Goal: Information Seeking & Learning: Learn about a topic

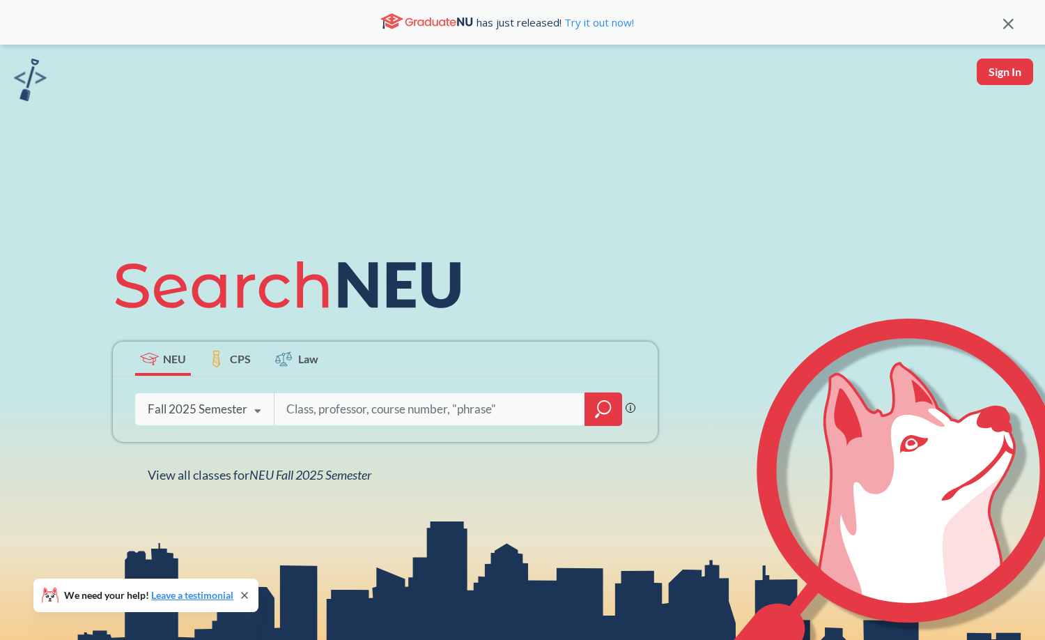
click at [607, 401] on icon "magnifying glass" at bounding box center [603, 409] width 17 height 20
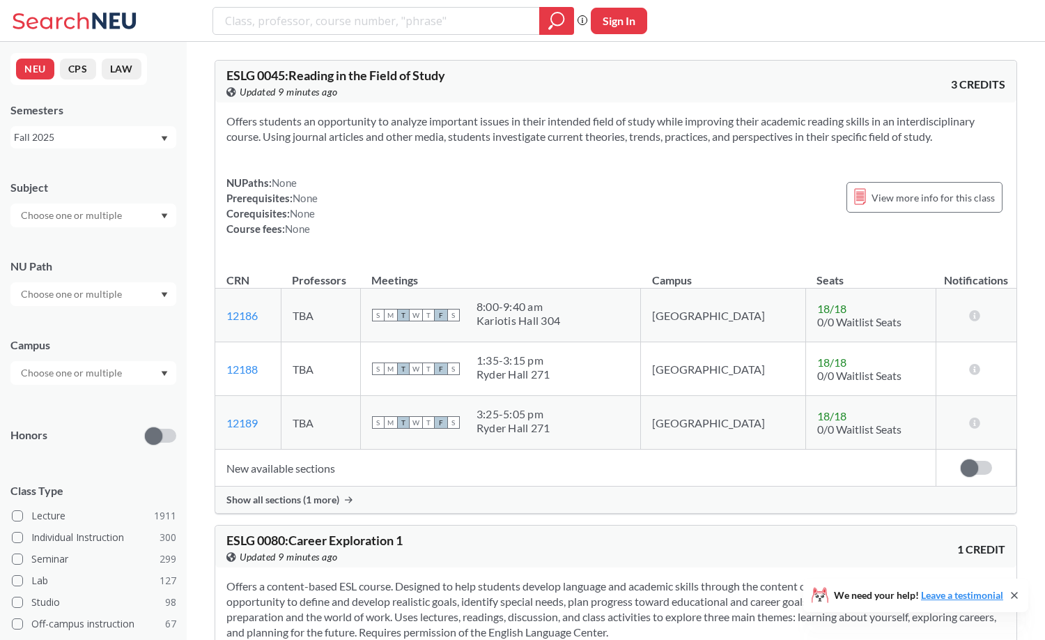
click at [637, 31] on button "Sign In" at bounding box center [619, 21] width 56 height 26
select select "US"
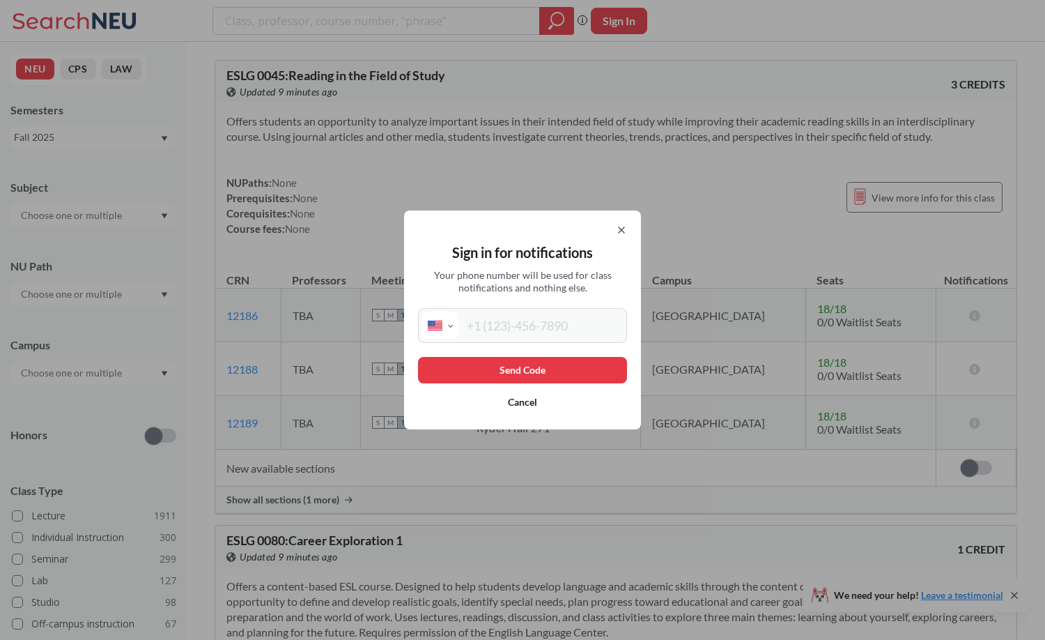
click at [576, 321] on input "tel" at bounding box center [540, 325] width 165 height 28
type input "(909) 449-1593"
click at [543, 363] on button "Send Code" at bounding box center [522, 370] width 209 height 26
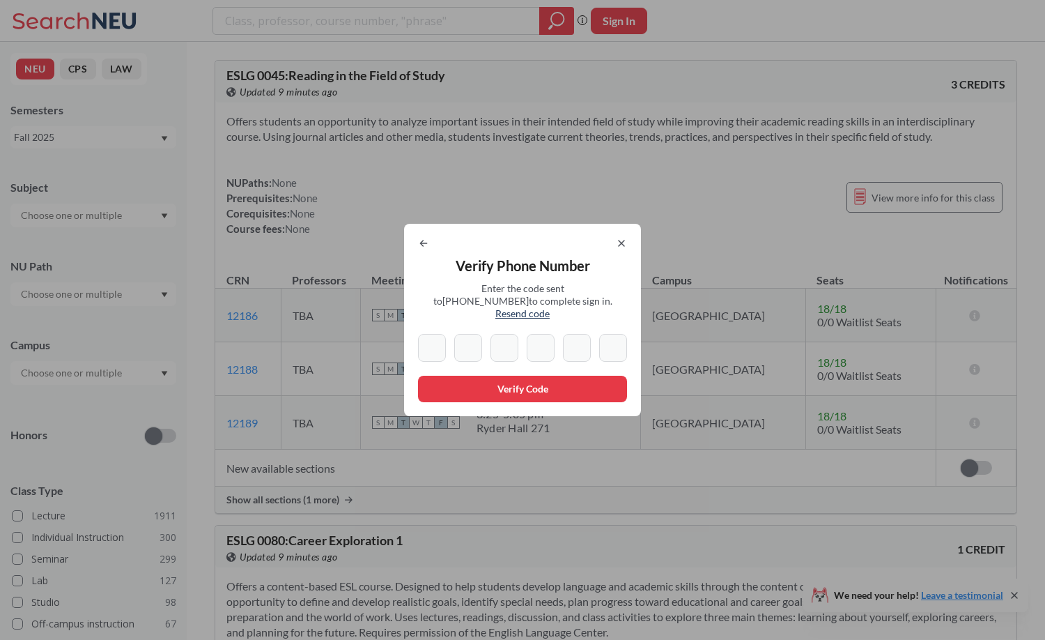
type input "0"
type input "2"
type input "0"
type input "5"
type input "8"
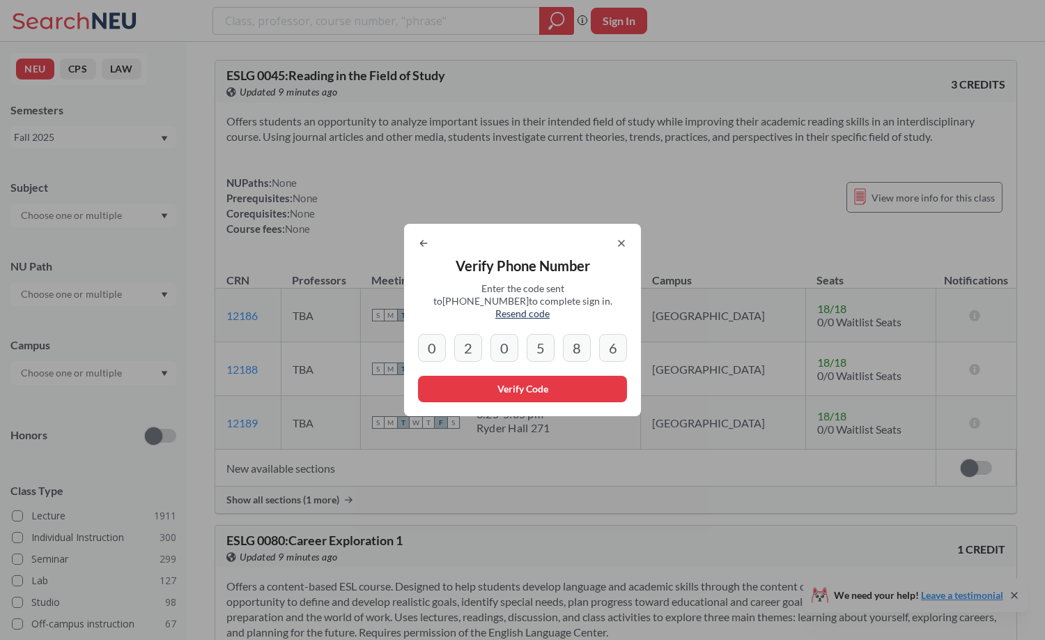
type input "6"
click at [542, 386] on button "Verify Code" at bounding box center [522, 389] width 209 height 26
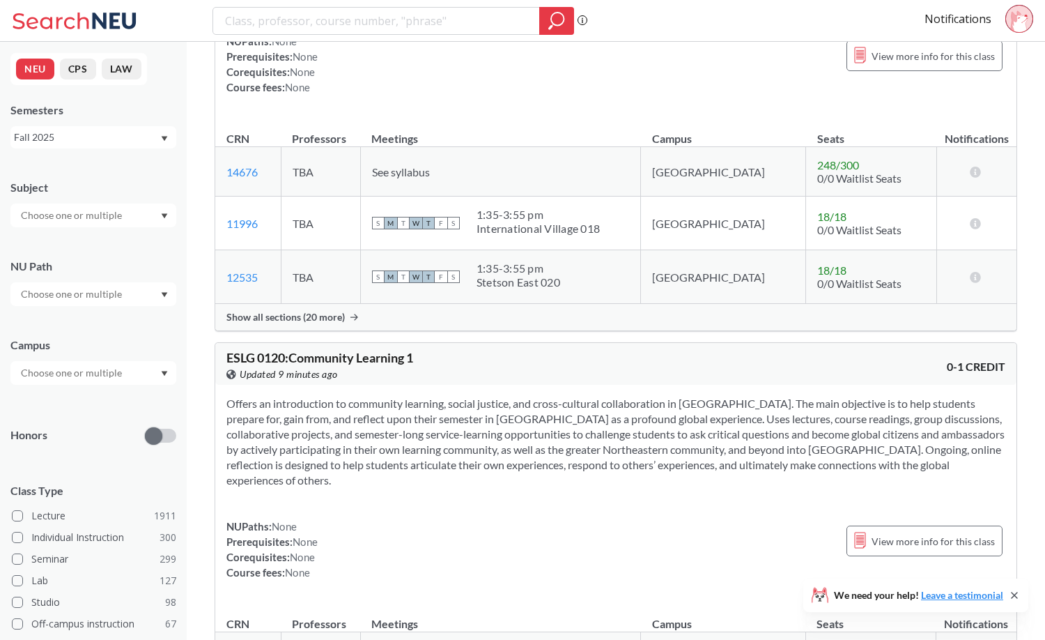
scroll to position [1096, 0]
click at [153, 217] on div at bounding box center [93, 215] width 166 height 24
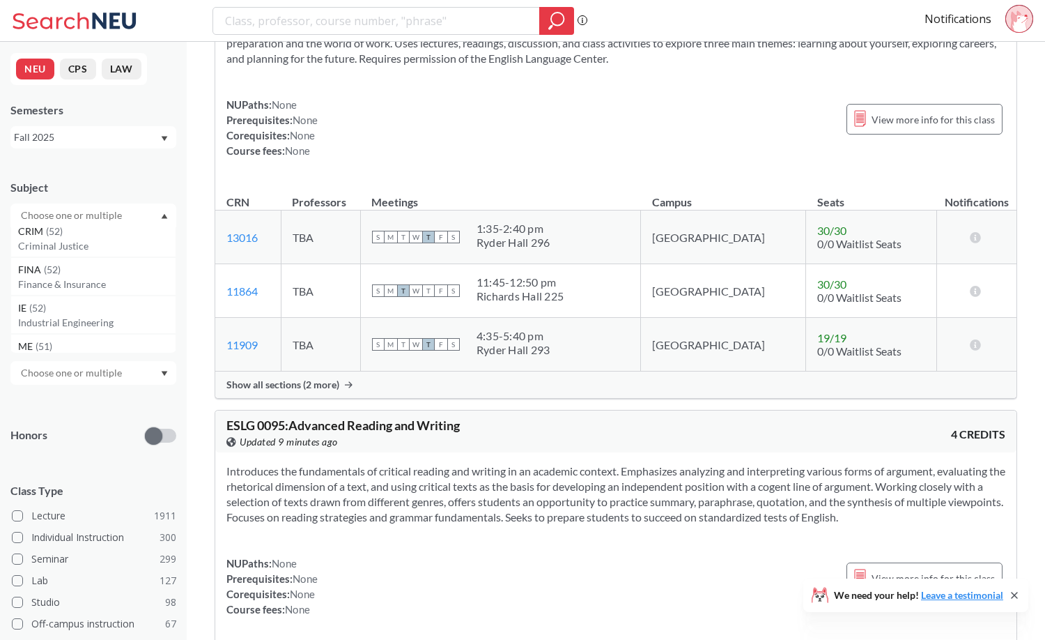
scroll to position [354, 0]
click at [116, 270] on div "FINA ( 52 )" at bounding box center [96, 268] width 157 height 15
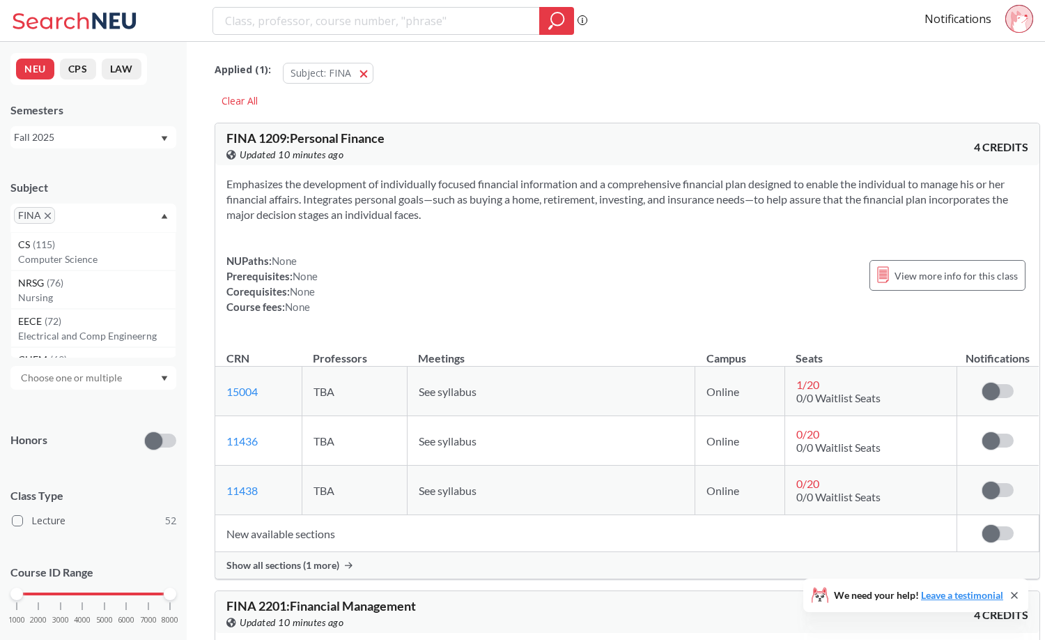
scroll to position [1, 0]
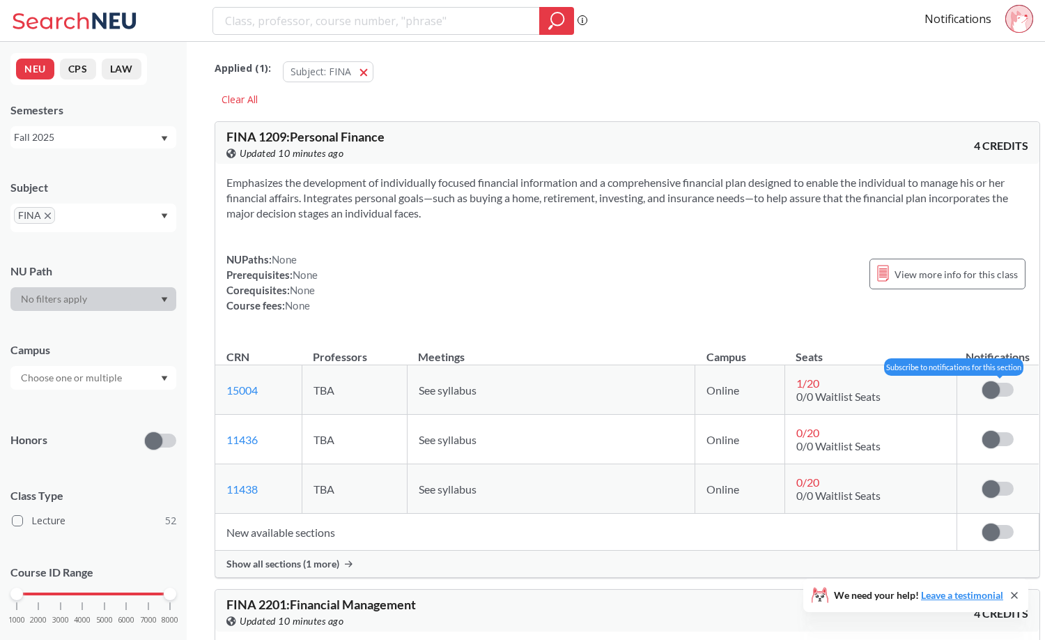
click at [982, 389] on span at bounding box center [990, 389] width 17 height 17
click at [982, 383] on input "checkbox" at bounding box center [982, 383] width 0 height 0
click at [996, 394] on span at bounding box center [1004, 389] width 17 height 17
click at [982, 383] on input "checkbox" at bounding box center [982, 383] width 0 height 0
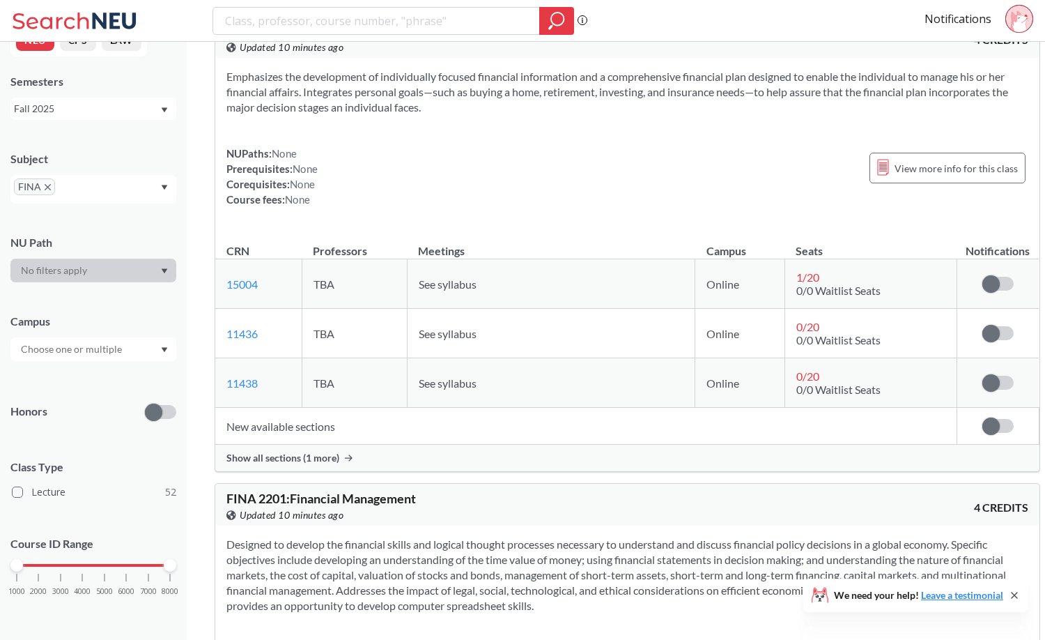
scroll to position [0, 0]
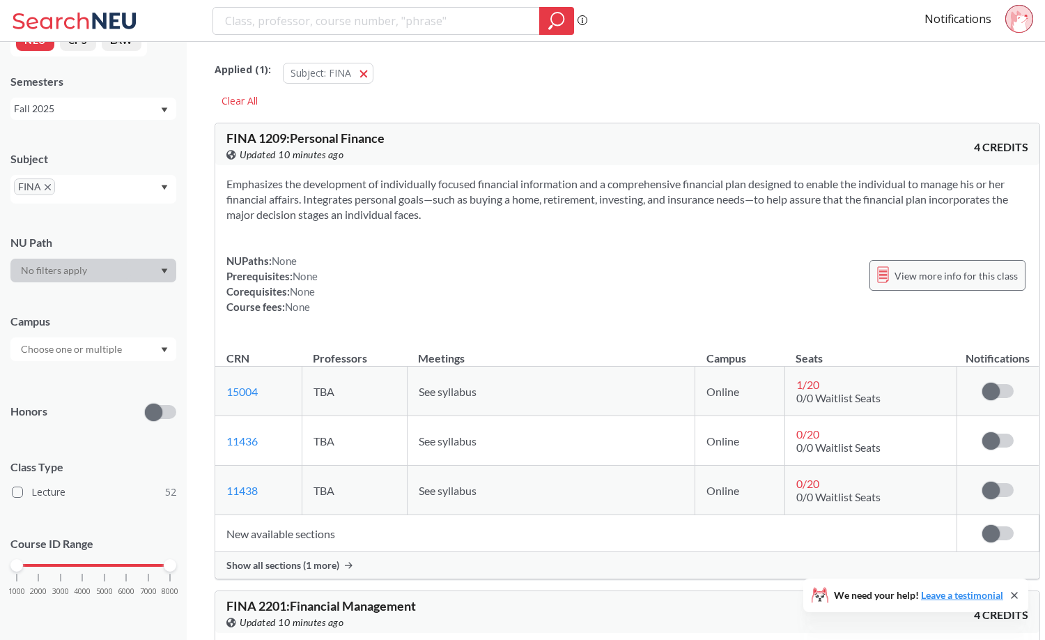
click at [943, 266] on div "View more info for this class" at bounding box center [948, 275] width 156 height 31
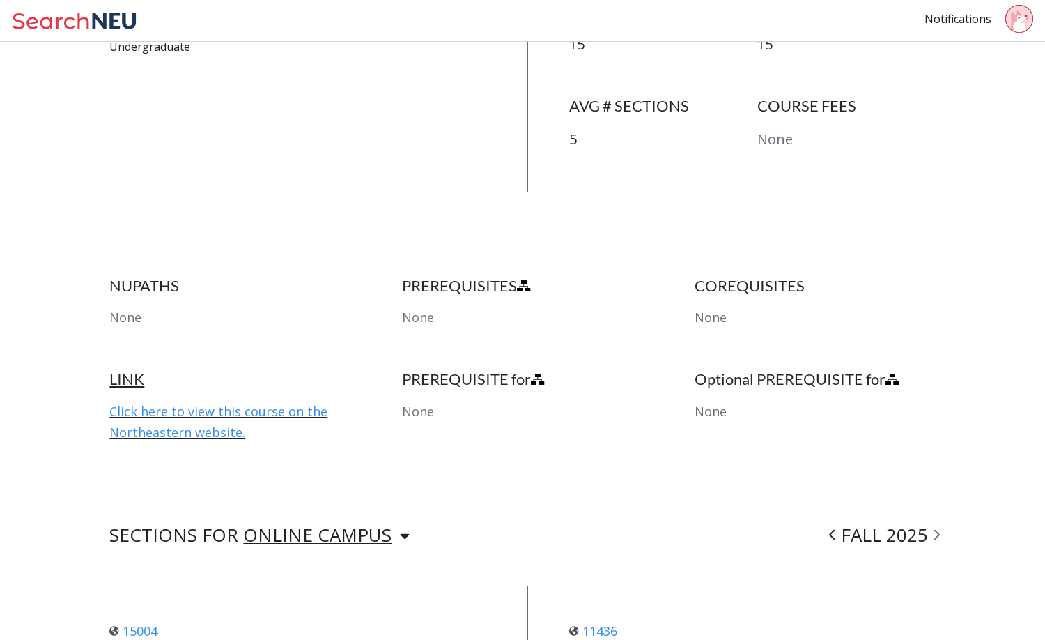
scroll to position [522, 0]
click at [276, 410] on link "Click here to view this course on the Northeastern website." at bounding box center [218, 422] width 218 height 38
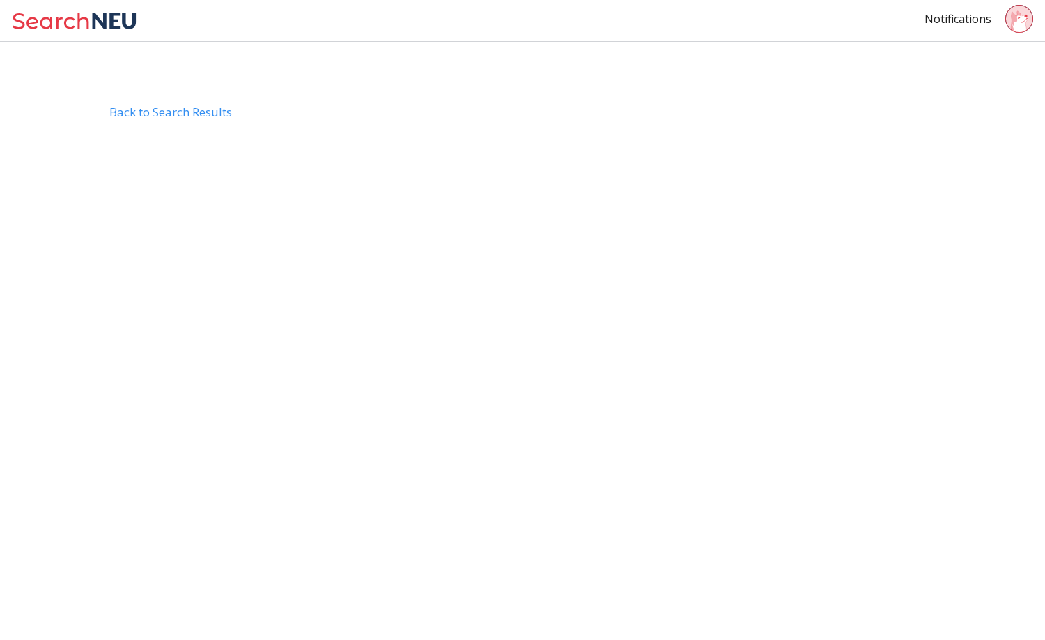
scroll to position [105, 0]
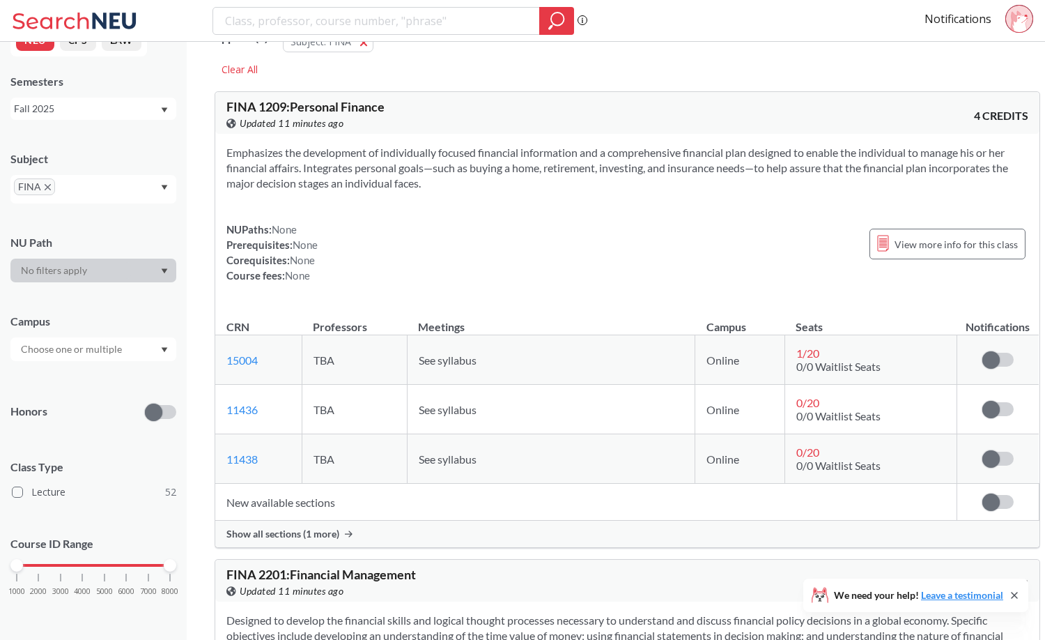
scroll to position [25, 0]
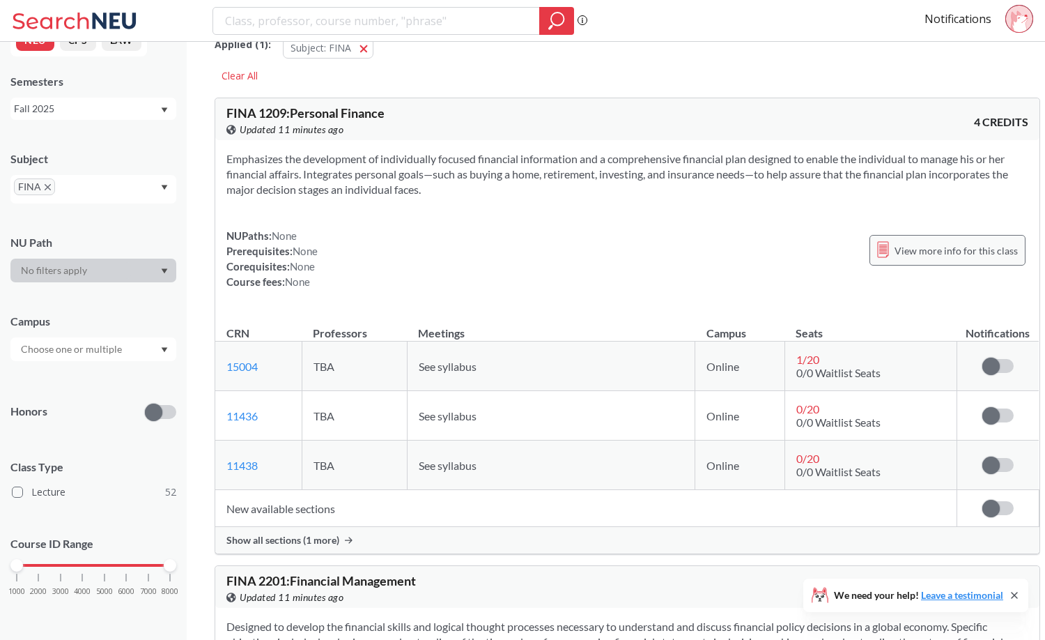
click at [986, 251] on span "View more info for this class" at bounding box center [956, 250] width 123 height 17
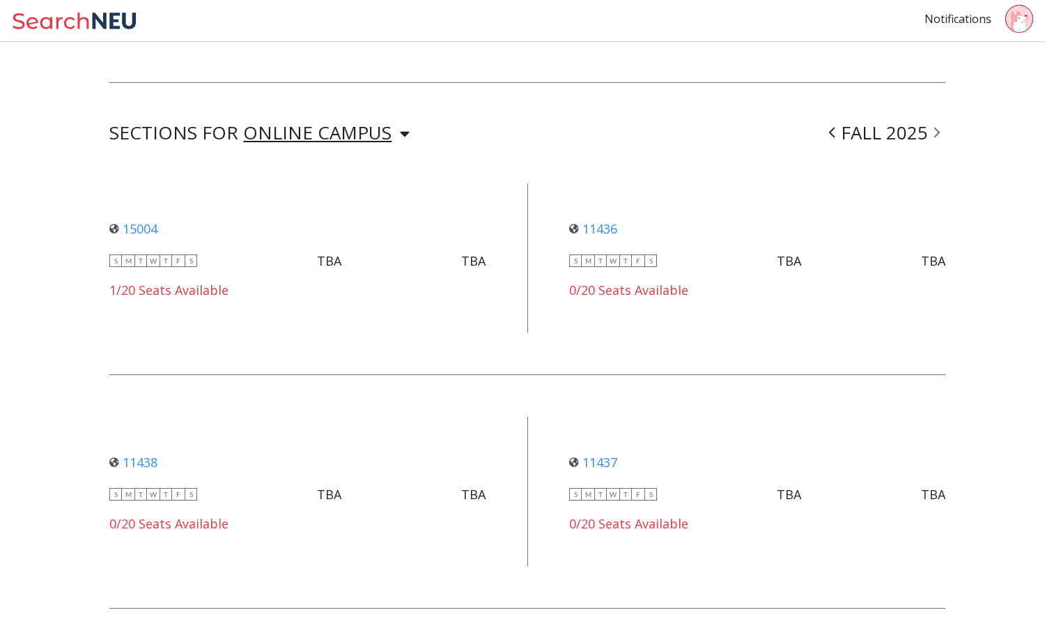
scroll to position [957, 0]
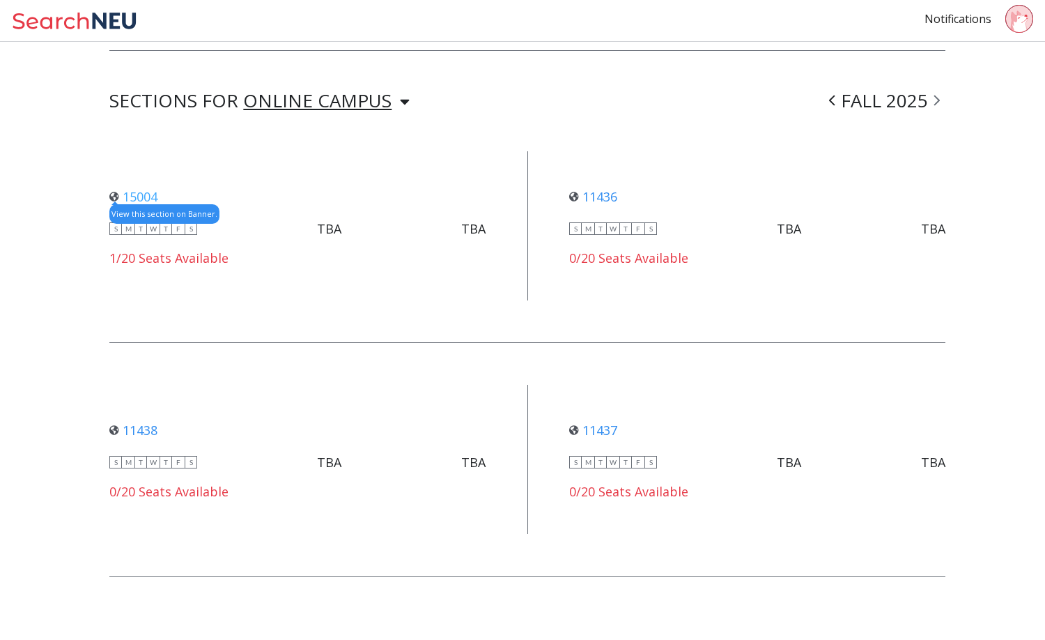
click at [143, 194] on link "15004" at bounding box center [133, 196] width 48 height 17
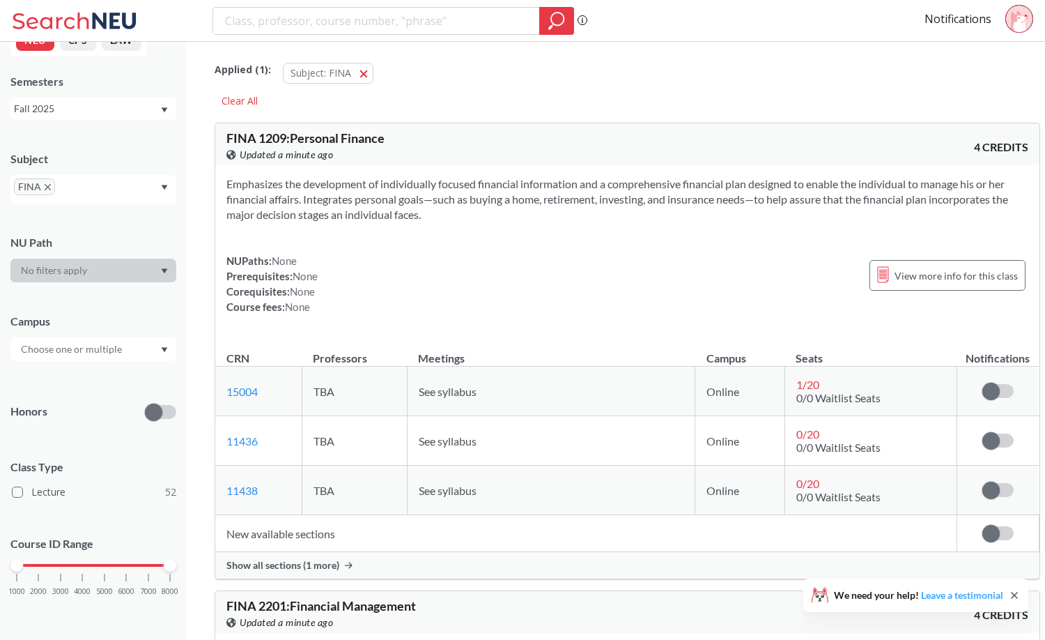
click at [977, 593] on link "Leave a testimonial" at bounding box center [962, 595] width 82 height 12
click at [646, 314] on div "Emphasizes the development of individually focused financial information and a …" at bounding box center [627, 250] width 824 height 171
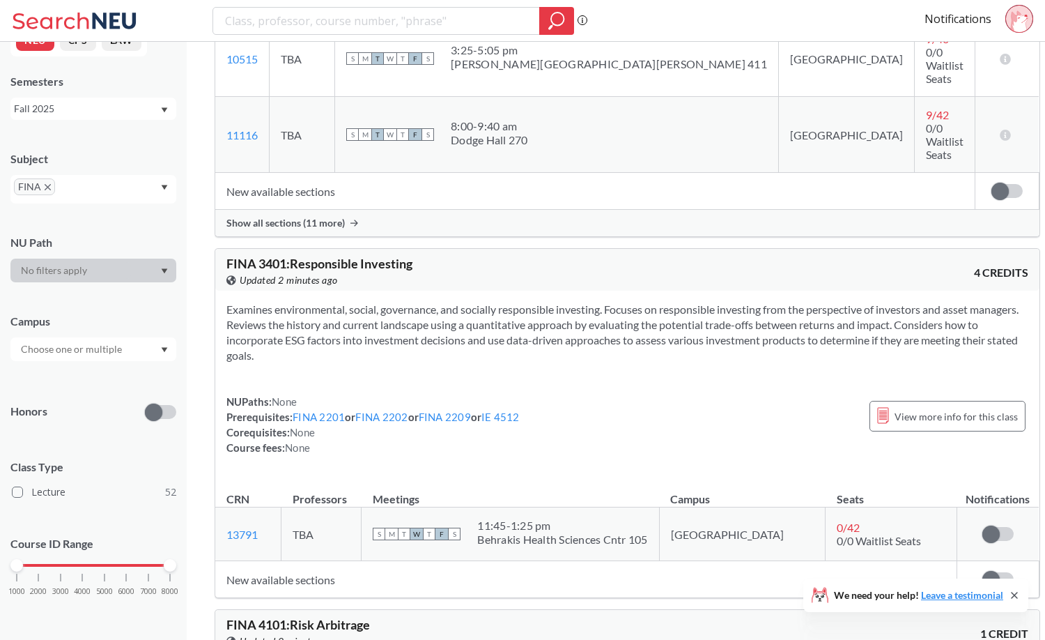
scroll to position [3178, 0]
click at [545, 272] on div "View this course on Banner. Updated 2 minutes ago" at bounding box center [426, 279] width 401 height 15
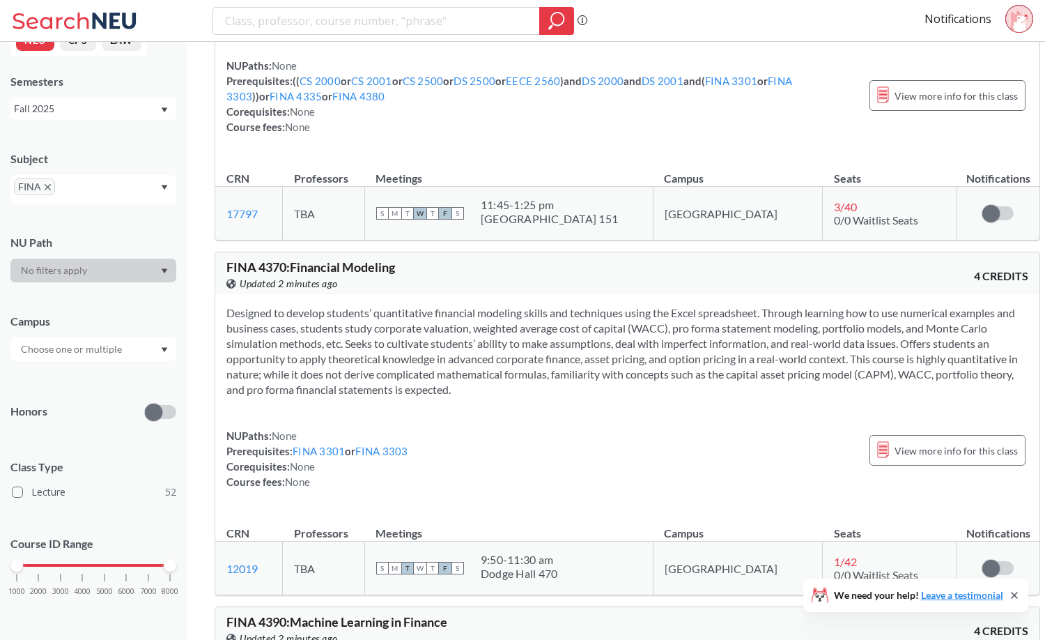
scroll to position [5381, 0]
drag, startPoint x: 111, startPoint y: 228, endPoint x: 92, endPoint y: 72, distance: 156.5
click at [92, 72] on div "NEU CPS LAW Semesters Fall 2025 Subject FINA NU Path Campus Honors Class Type L…" at bounding box center [93, 341] width 187 height 598
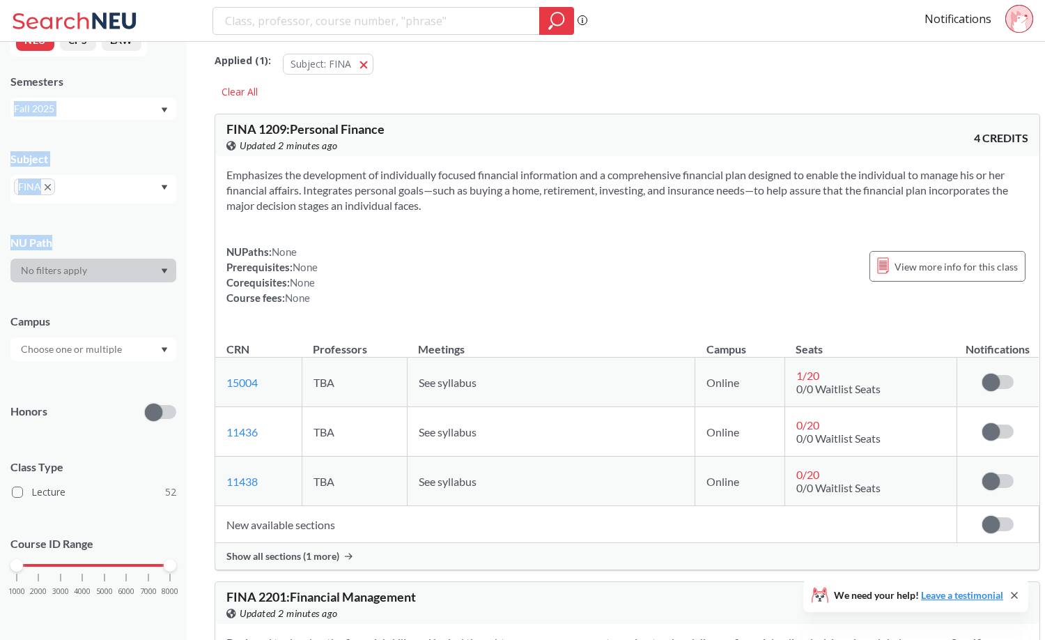
scroll to position [0, 0]
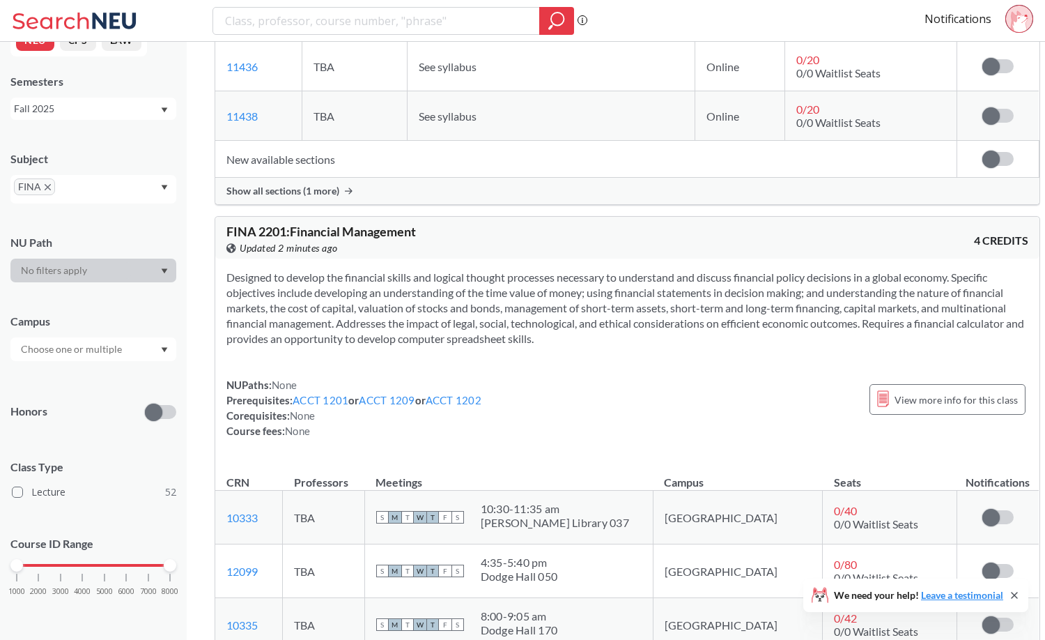
click at [485, 483] on th "Meetings" at bounding box center [508, 476] width 288 height 30
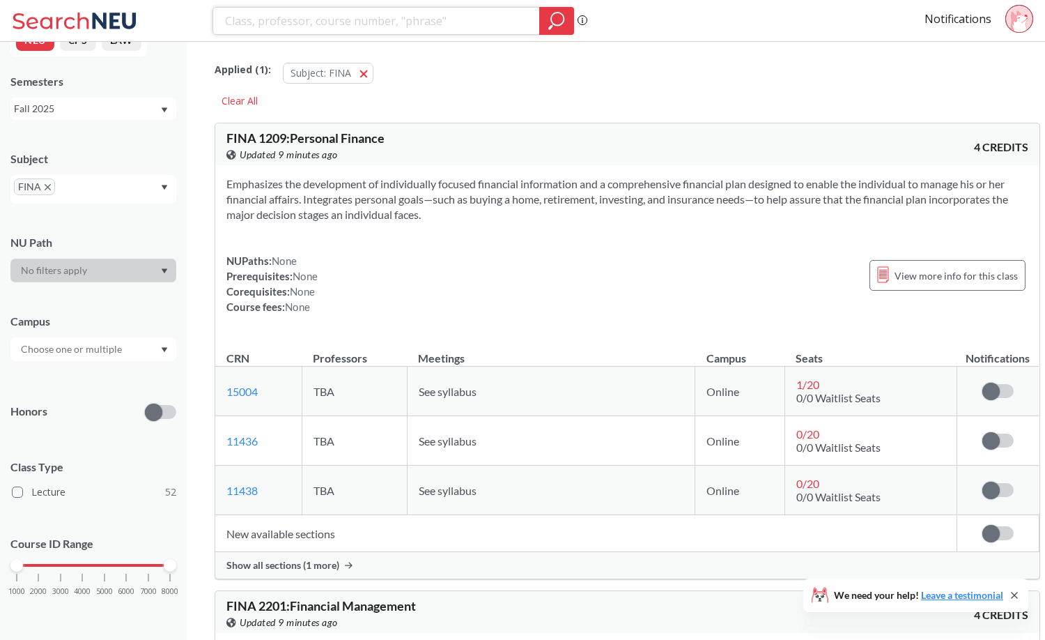
click at [394, 19] on input "search" at bounding box center [377, 21] width 306 height 24
type input "personal"
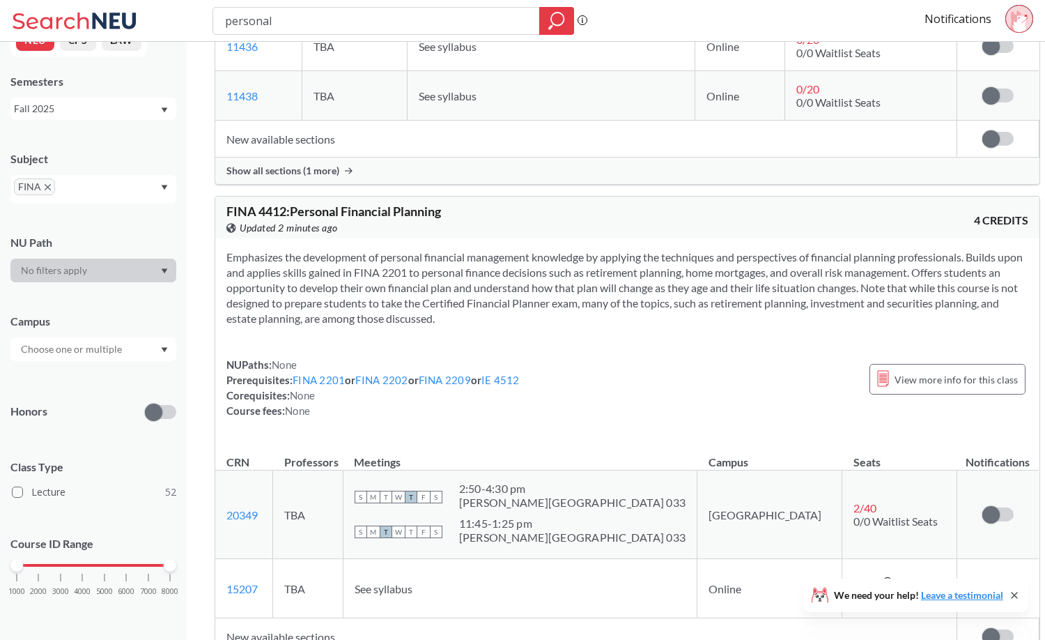
scroll to position [367, 0]
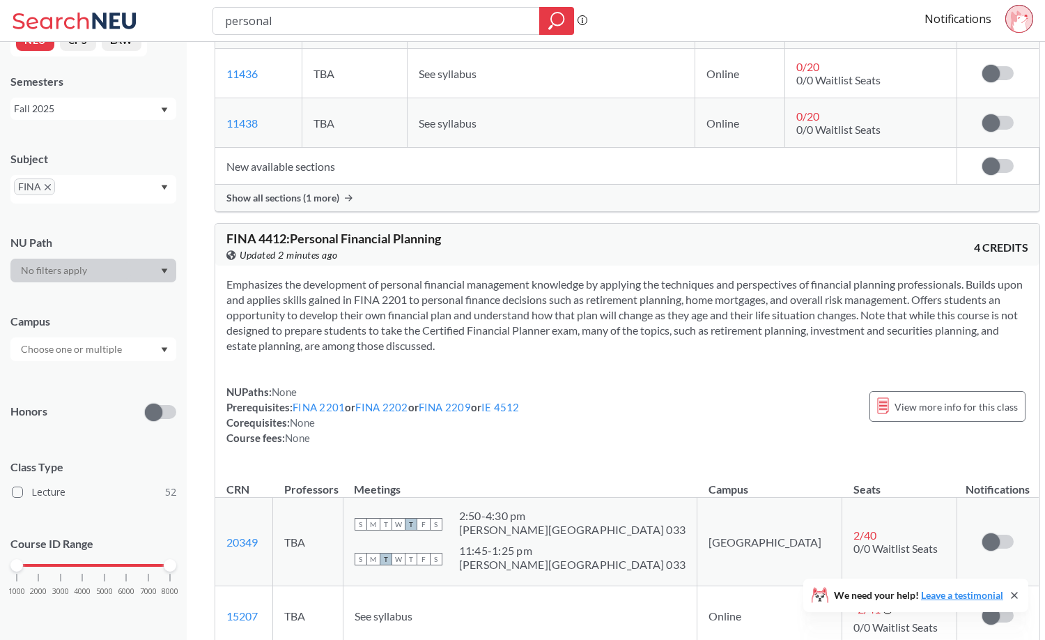
click at [52, 188] on span "FINA" at bounding box center [34, 186] width 41 height 17
click at [46, 186] on icon "X to remove pill" at bounding box center [48, 187] width 6 height 6
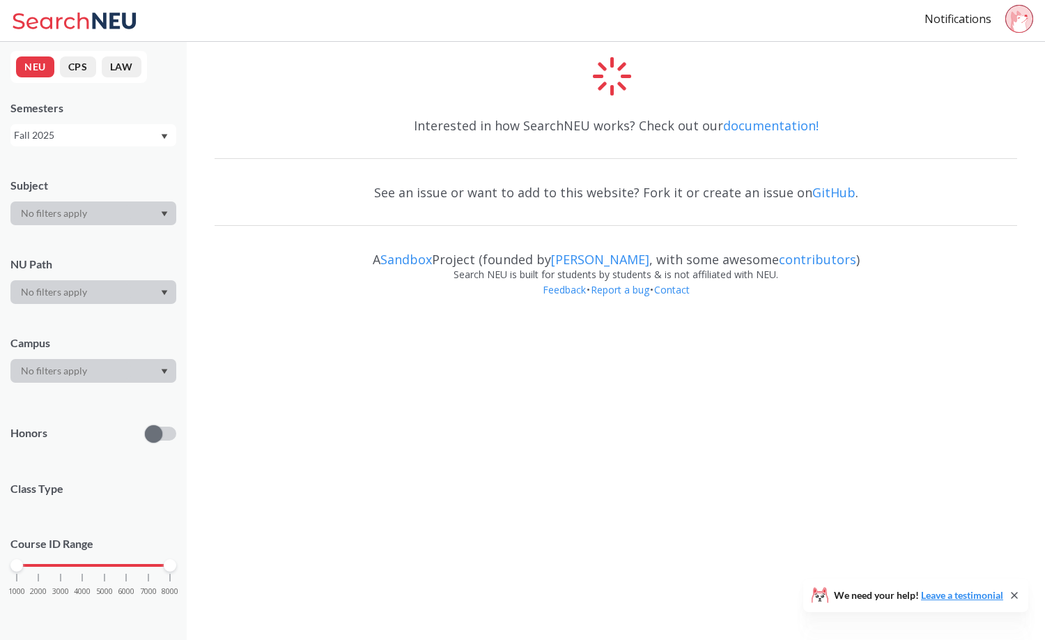
scroll to position [29, 0]
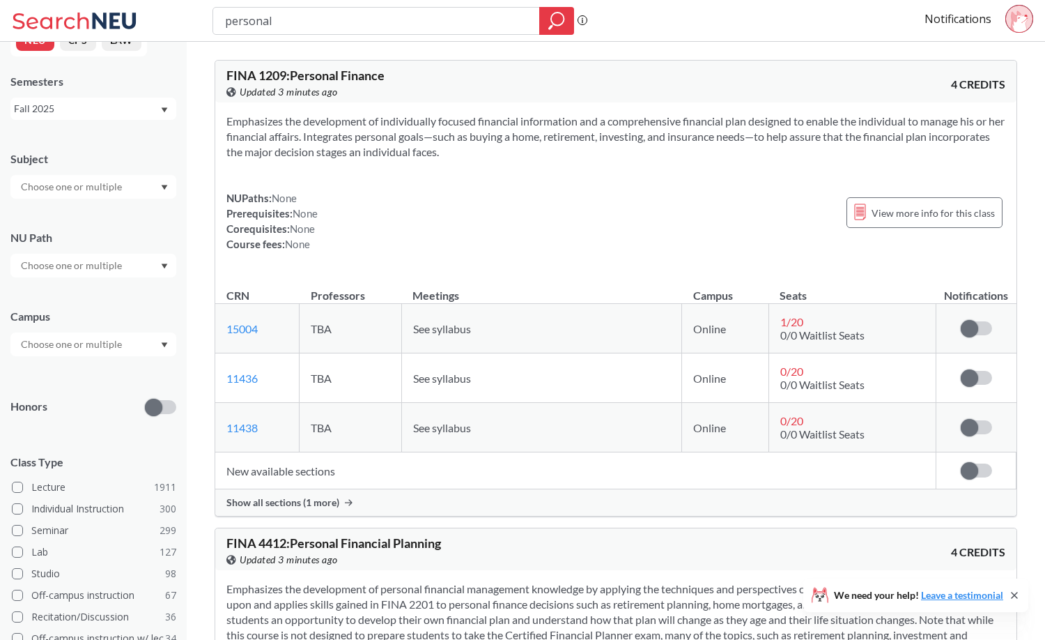
drag, startPoint x: 288, startPoint y: 16, endPoint x: 78, endPoint y: 42, distance: 212.0
type input "leadership"
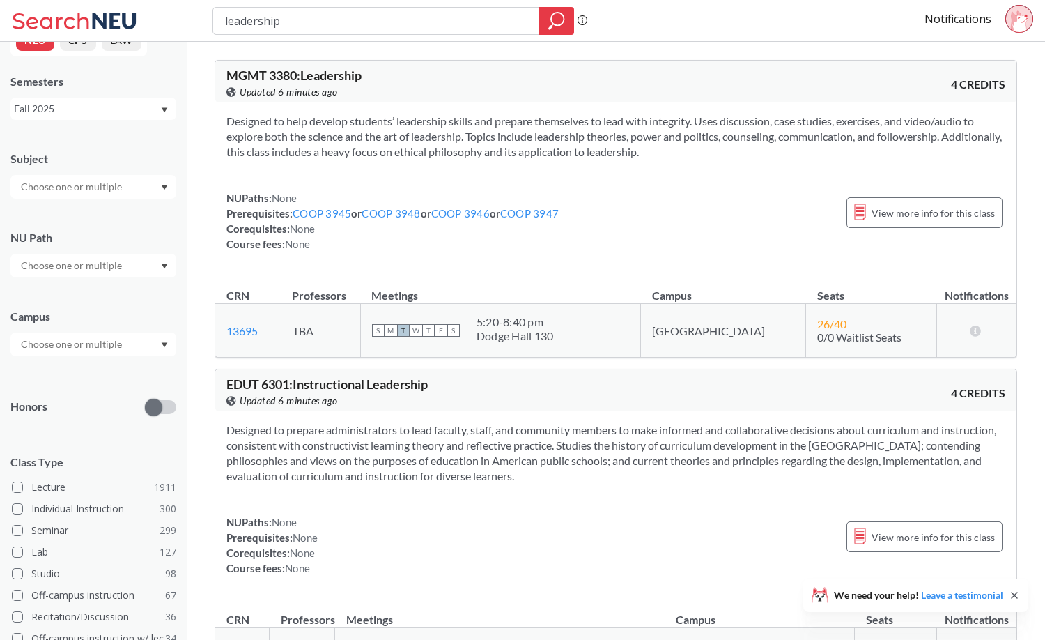
drag, startPoint x: 326, startPoint y: 25, endPoint x: 114, endPoint y: 40, distance: 212.4
click at [114, 40] on div "leadership Phrase search guarantees the exact search appears in the results. Ex…" at bounding box center [522, 21] width 1045 height 42
type input "management"
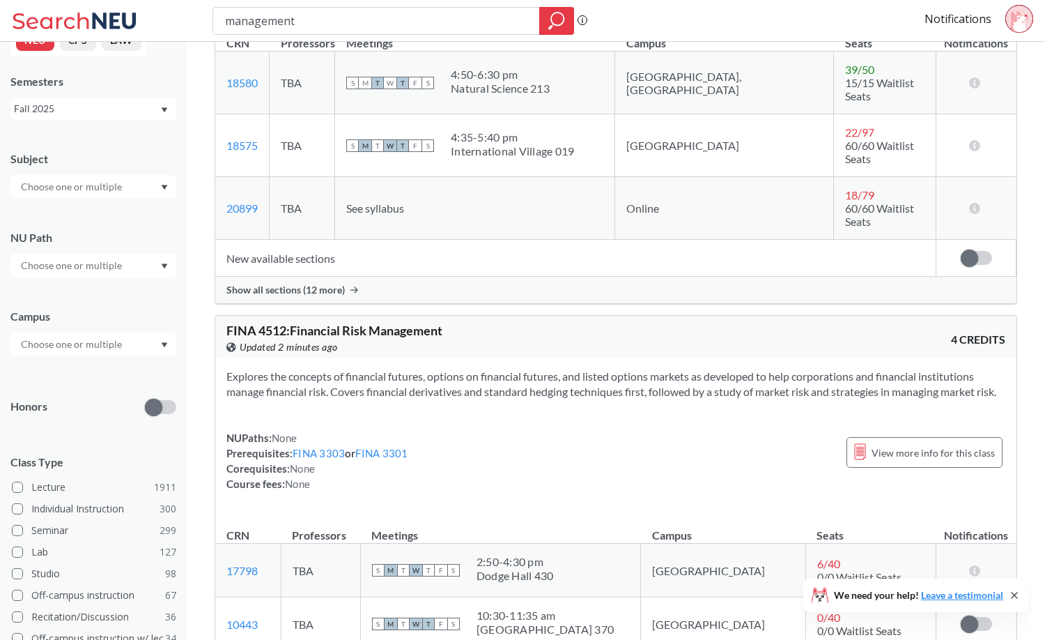
scroll to position [6955, 0]
drag, startPoint x: 369, startPoint y: 20, endPoint x: 157, endPoint y: 37, distance: 213.2
click at [157, 37] on div "management Phrase search guarantees the exact search appears in the results. Ex…" at bounding box center [522, 21] width 1045 height 42
type input "mba"
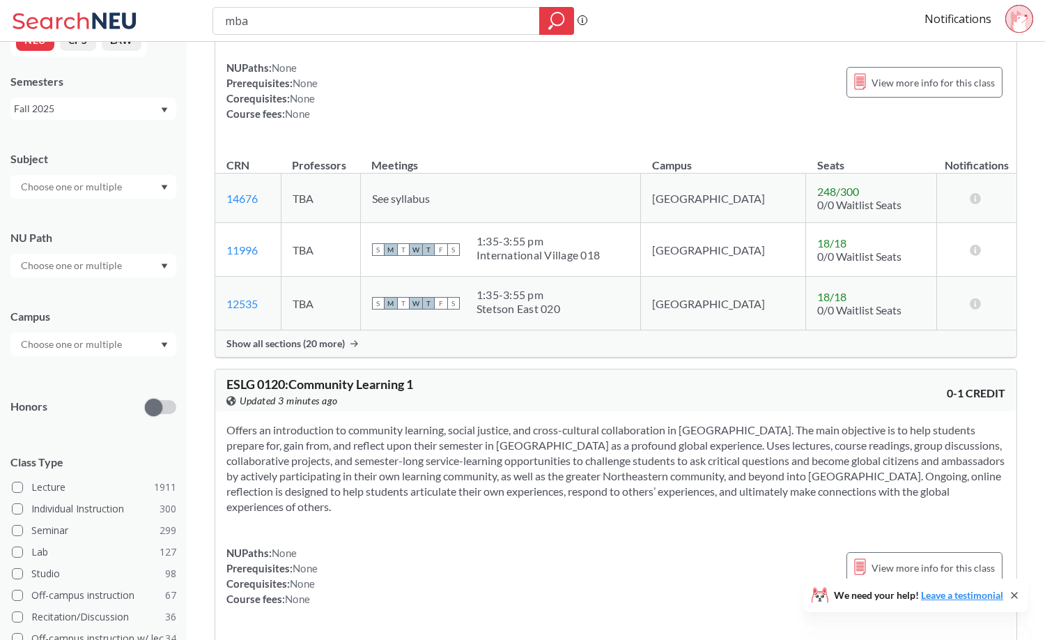
scroll to position [1511, 0]
drag, startPoint x: 347, startPoint y: 21, endPoint x: 100, endPoint y: 17, distance: 246.7
click at [100, 17] on div "mba Phrase search guarantees the exact search appears in the results. Ex. If yo…" at bounding box center [522, 21] width 1045 height 42
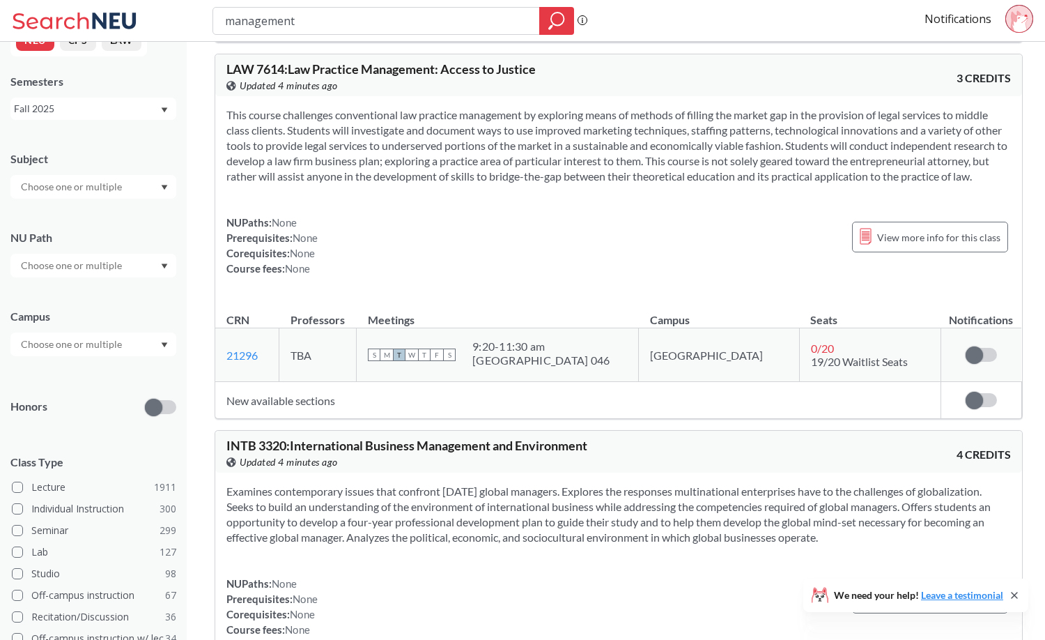
scroll to position [25796, 0]
drag, startPoint x: 395, startPoint y: 14, endPoint x: 118, endPoint y: 36, distance: 277.5
click at [118, 36] on div "management Phrase search guarantees the exact search appears in the results. Ex…" at bounding box center [522, 21] width 1045 height 42
type input "japanese"
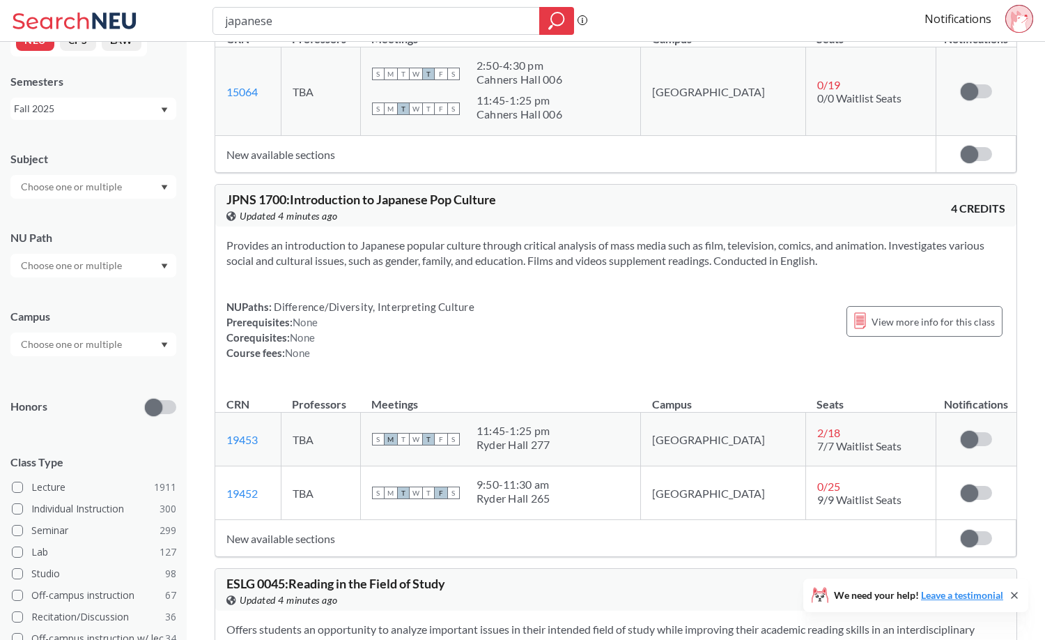
scroll to position [2162, 0]
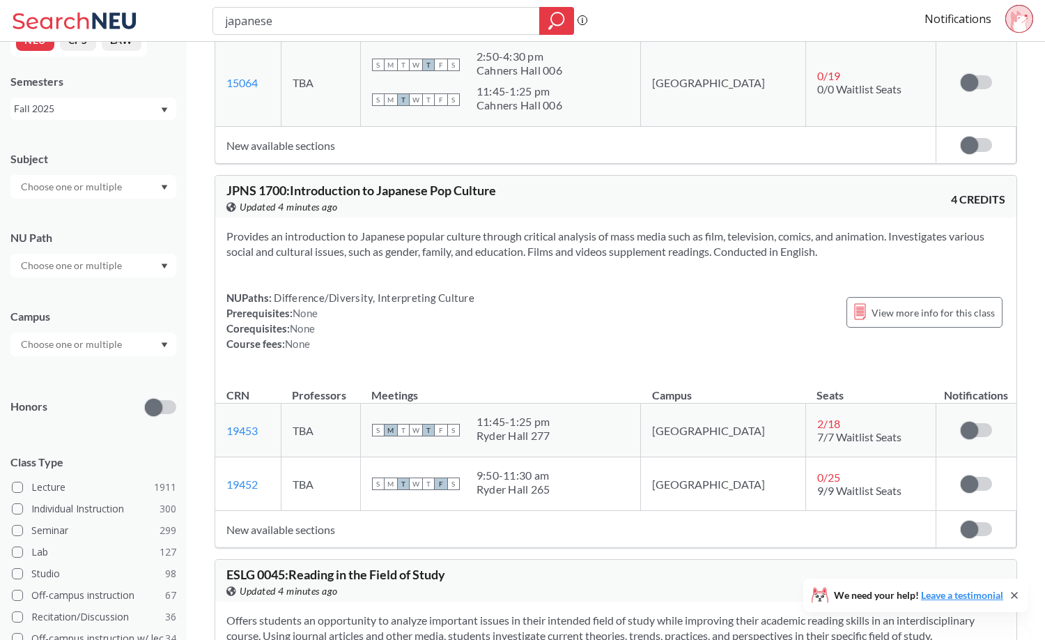
drag, startPoint x: 311, startPoint y: 15, endPoint x: 109, endPoint y: 20, distance: 202.8
click at [109, 20] on div "japanese Phrase search guarantees the exact search appears in the results. Ex. …" at bounding box center [522, 21] width 1045 height 42
type input "[DEMOGRAPHIC_DATA]"
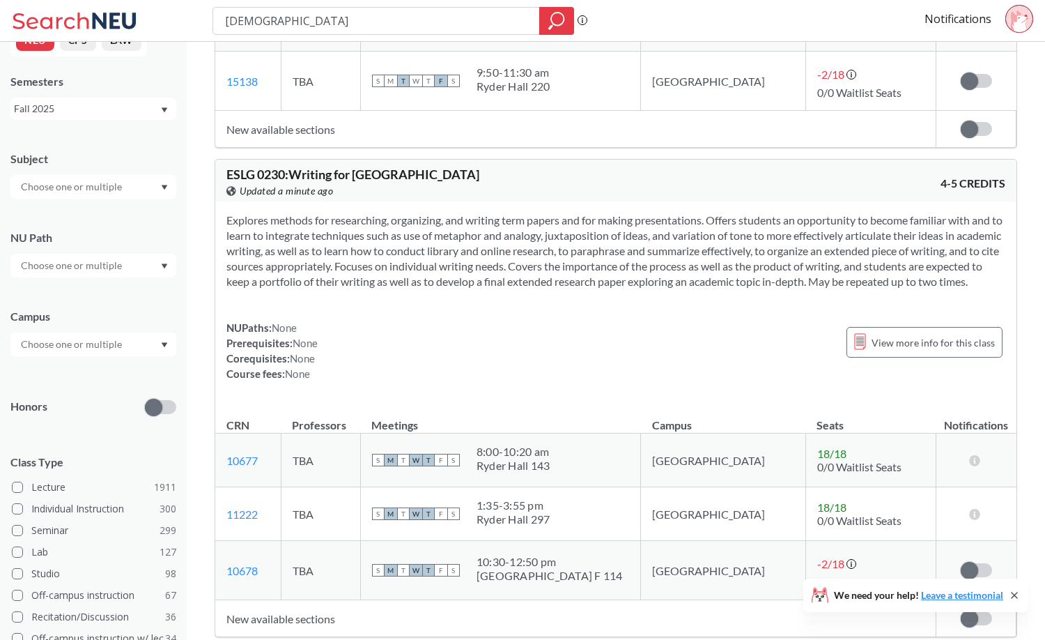
scroll to position [2955, 0]
drag, startPoint x: 518, startPoint y: 247, endPoint x: 523, endPoint y: 254, distance: 8.5
click at [523, 254] on section "Explores methods for researching, organizing, and writing term papers and for m…" at bounding box center [615, 250] width 779 height 77
drag, startPoint x: 331, startPoint y: 22, endPoint x: 69, endPoint y: -15, distance: 264.5
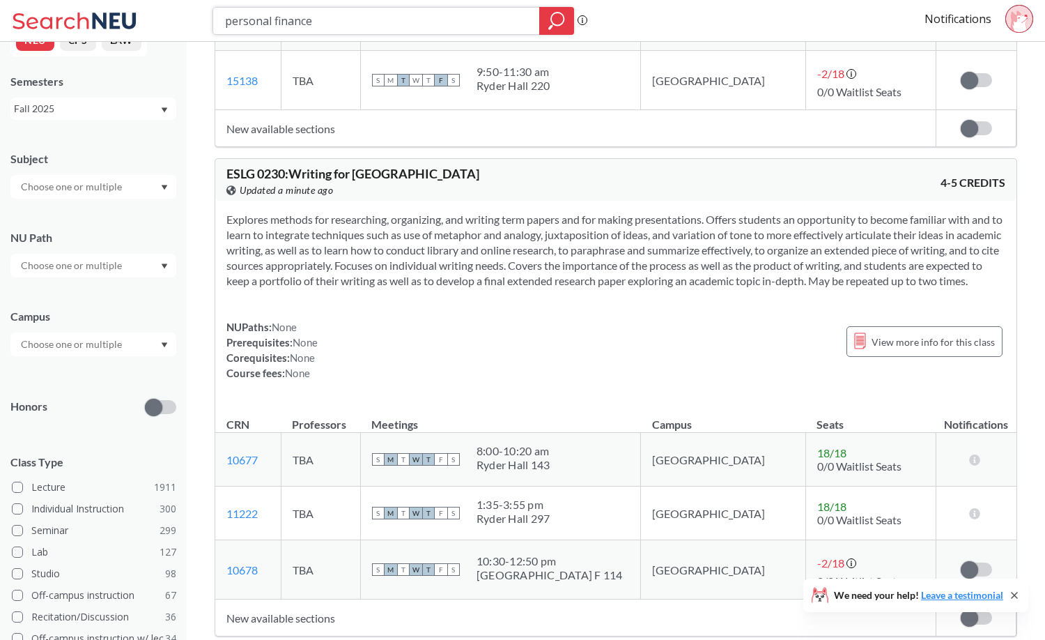
type input "personal finance"
click at [555, 16] on icon "magnifying glass" at bounding box center [556, 21] width 17 height 20
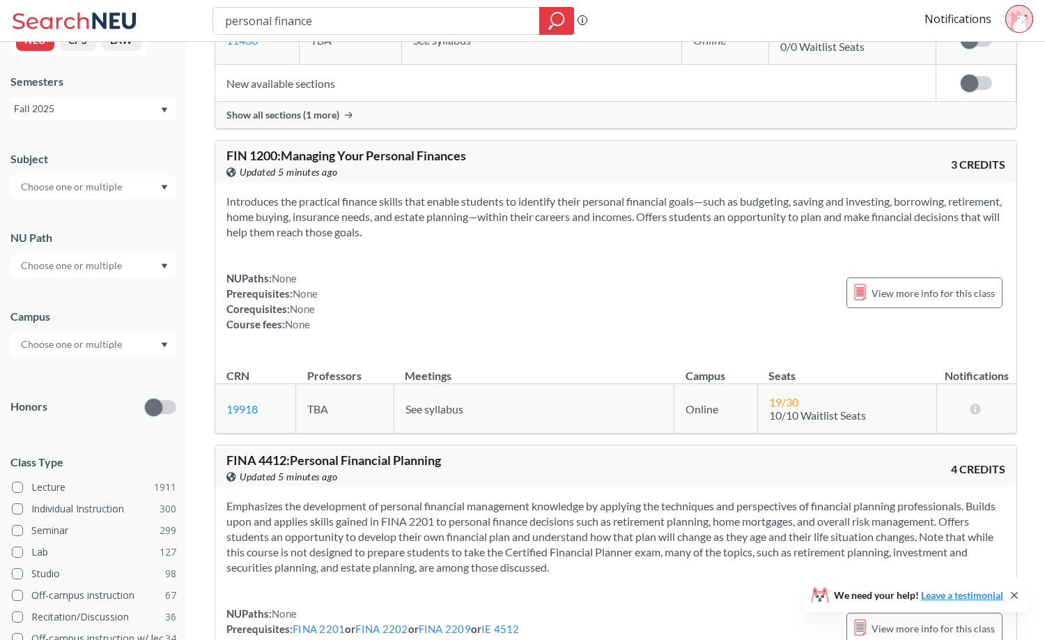
scroll to position [387, 0]
click at [931, 291] on span "View more info for this class" at bounding box center [933, 293] width 123 height 17
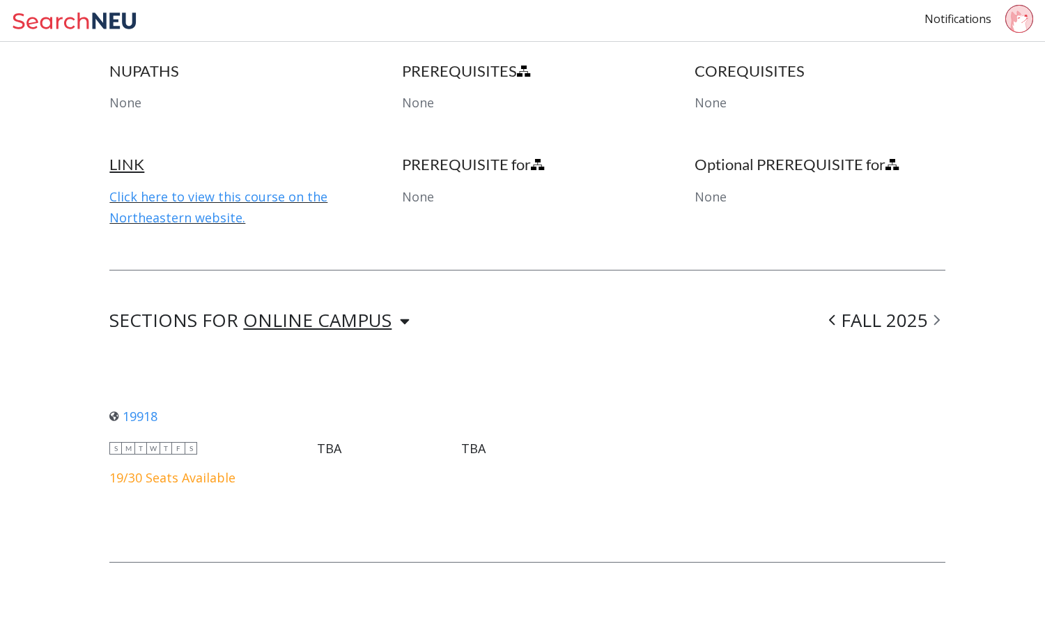
scroll to position [738, 0]
click at [141, 411] on link "19918" at bounding box center [133, 415] width 48 height 17
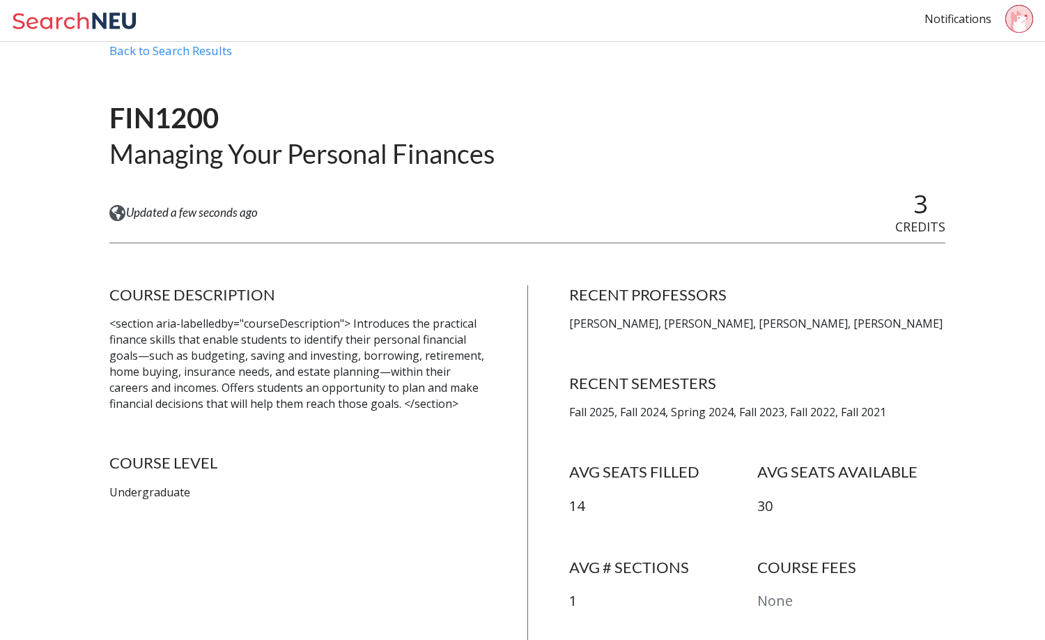
scroll to position [0, 0]
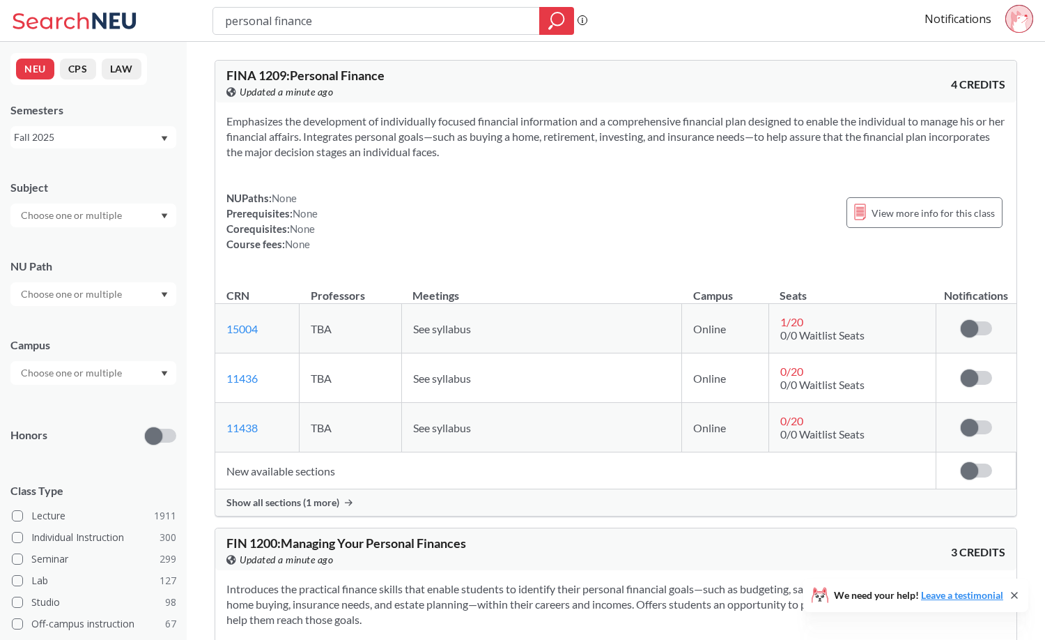
drag, startPoint x: 394, startPoint y: 20, endPoint x: 153, endPoint y: 21, distance: 241.1
click at [153, 21] on div "personal finance Phrase search guarantees the exact search appears in the resul…" at bounding box center [522, 21] width 1045 height 42
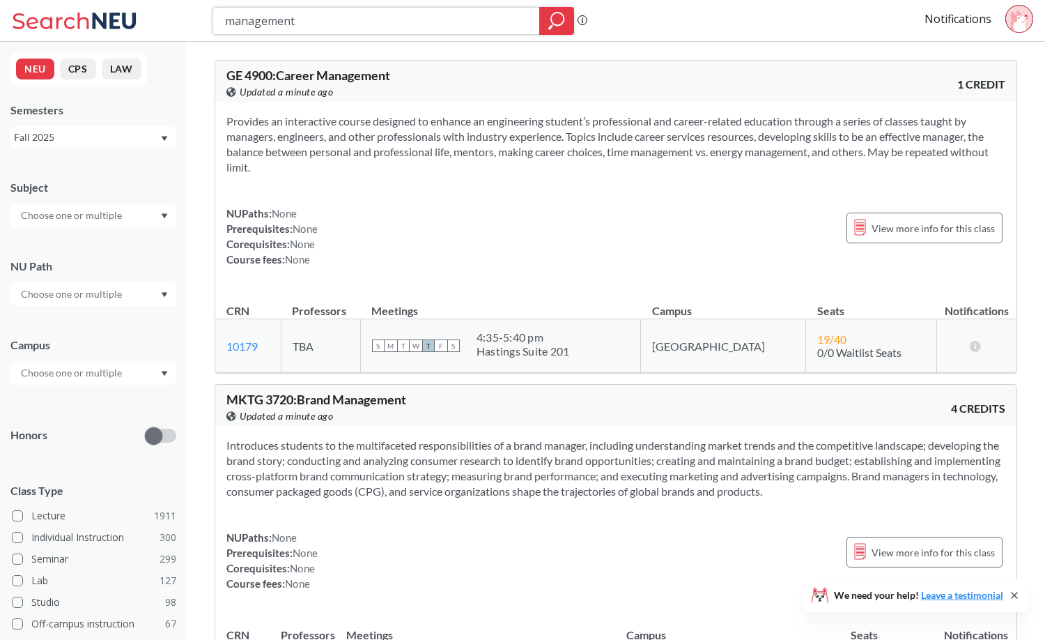
click at [549, 17] on icon "magnifying glass" at bounding box center [556, 21] width 17 height 20
drag, startPoint x: 394, startPoint y: 22, endPoint x: 156, endPoint y: 30, distance: 238.4
click at [156, 30] on div "management Phrase search guarantees the exact search appears in the results. Ex…" at bounding box center [522, 21] width 1045 height 42
type input "python"
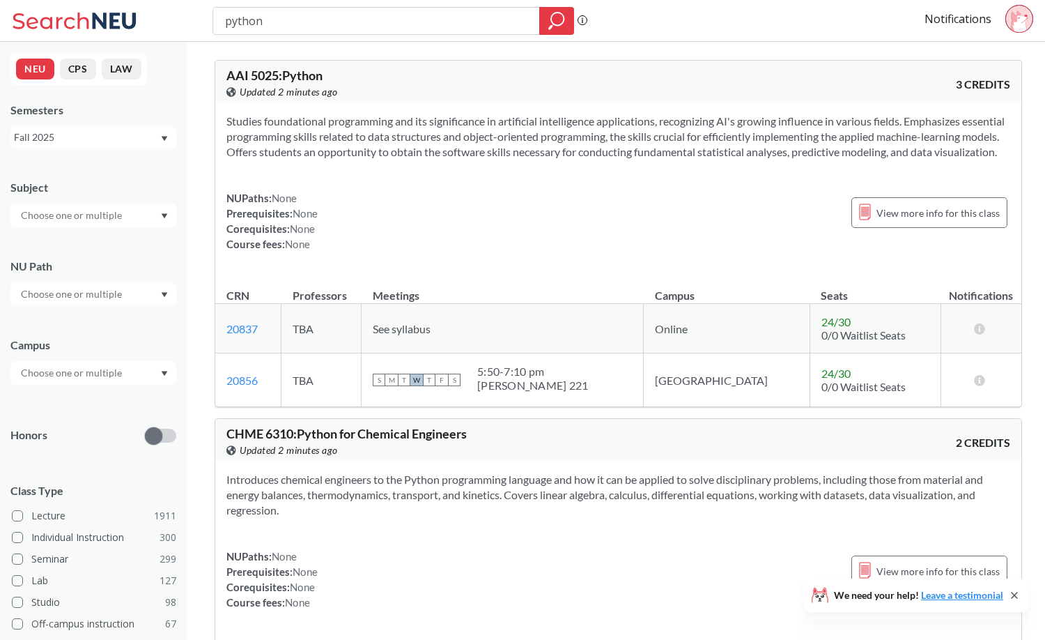
click at [431, 274] on div "Studies foundational programming and its significance in artificial intelligenc…" at bounding box center [618, 187] width 806 height 171
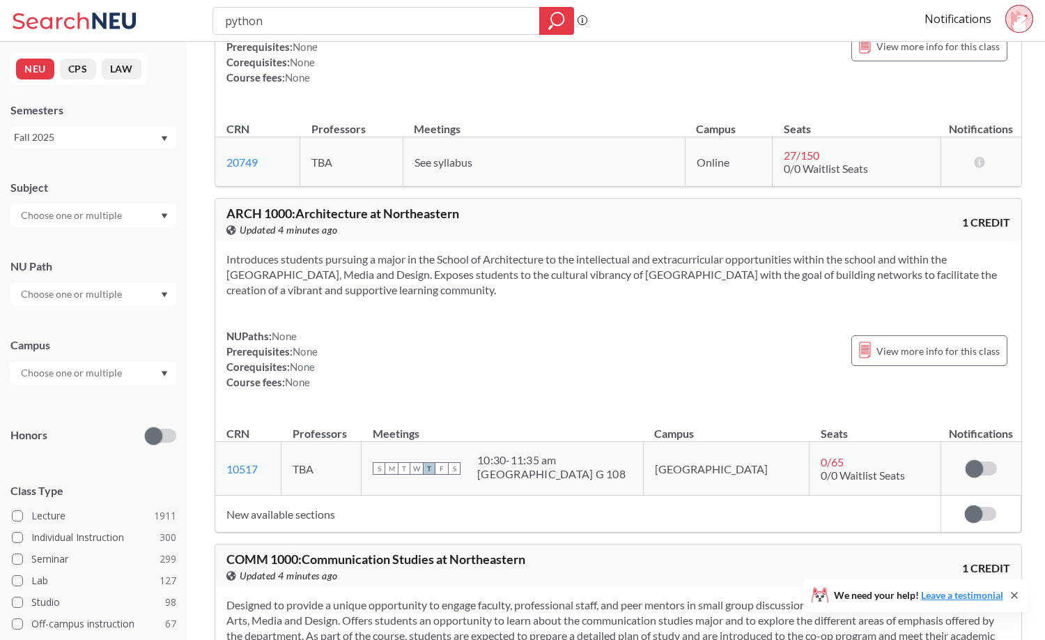
scroll to position [13728, 0]
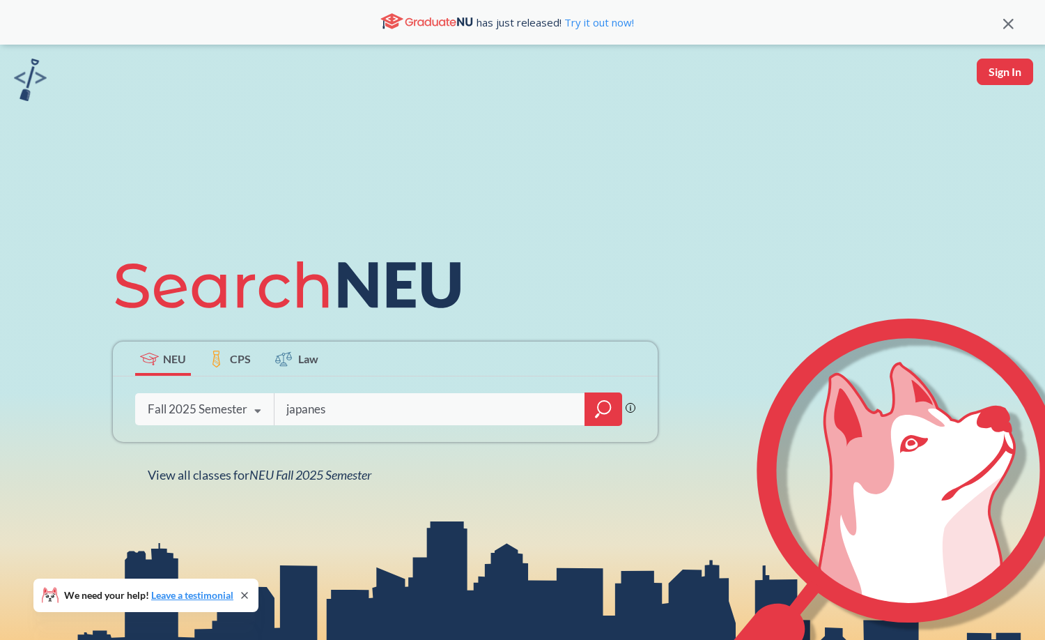
type input "japanese"
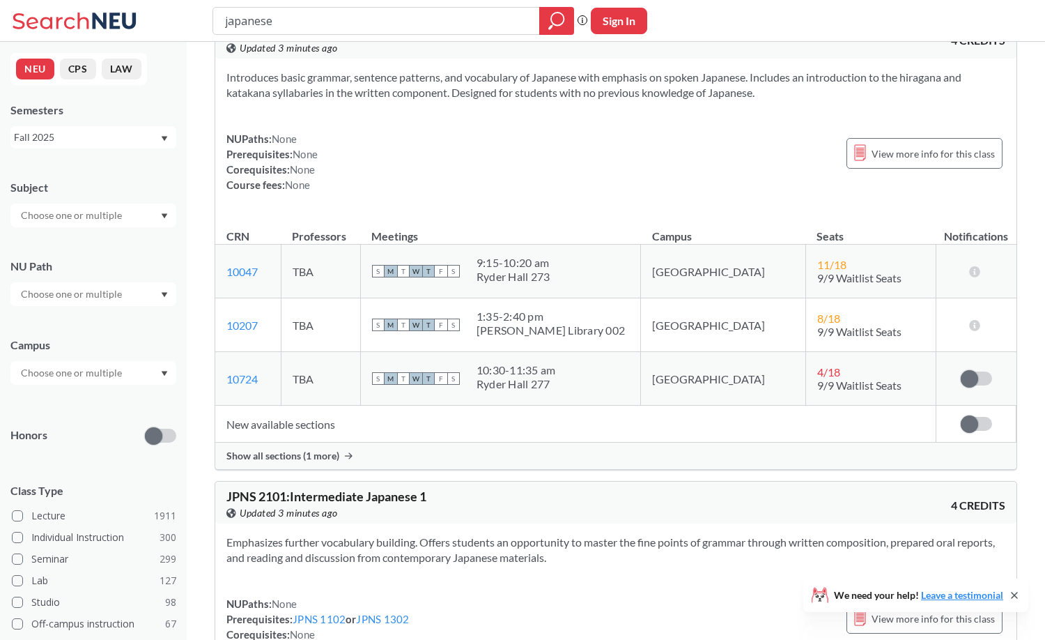
scroll to position [657, 0]
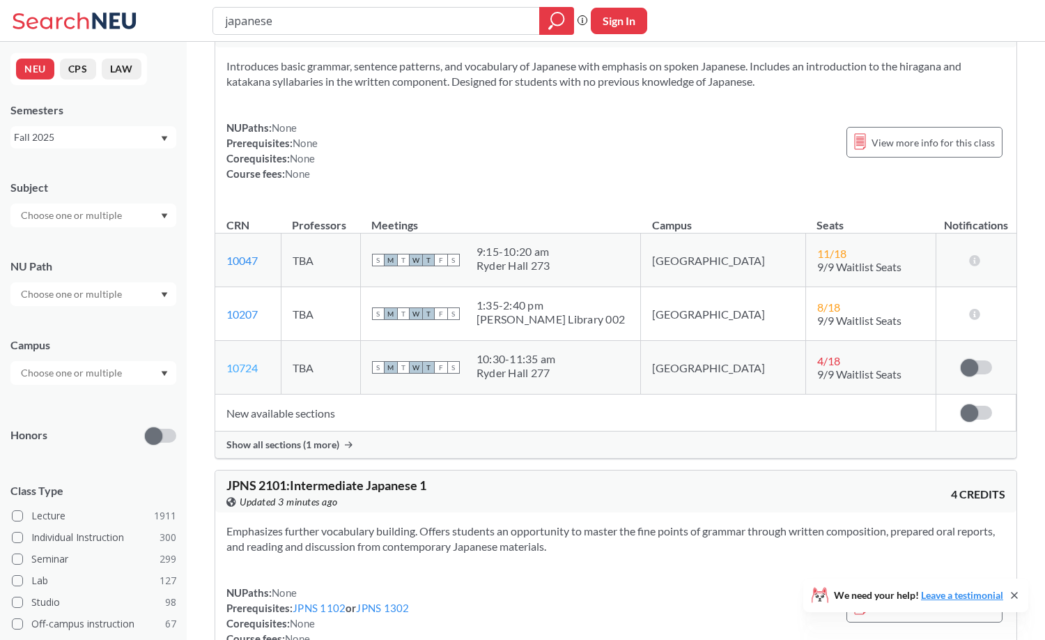
click at [254, 366] on link "10724" at bounding box center [241, 367] width 31 height 13
click at [304, 445] on span "Show all sections (1 more)" at bounding box center [282, 444] width 113 height 13
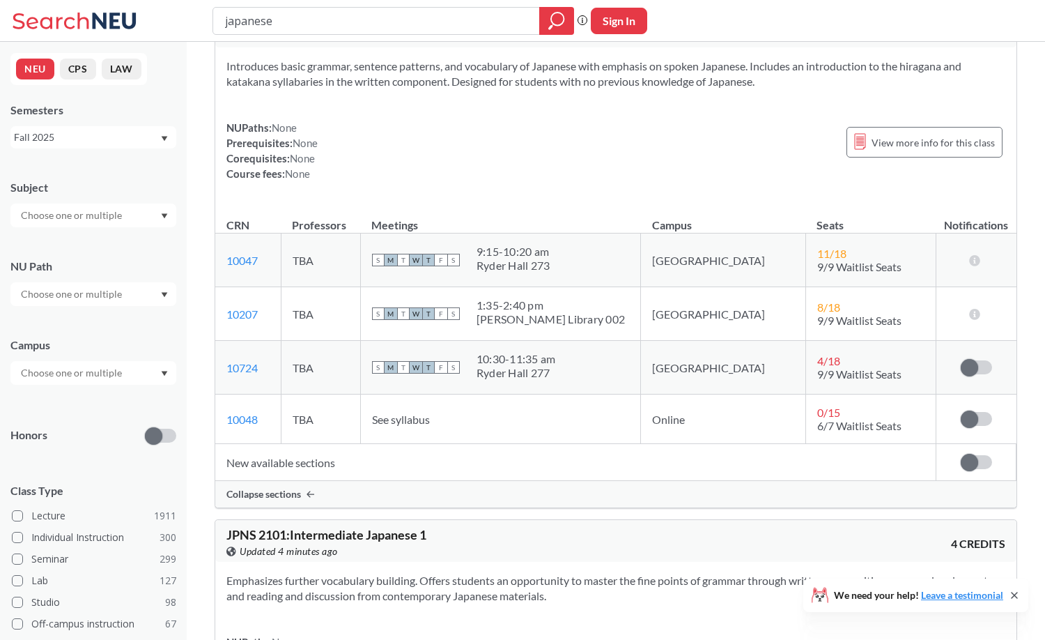
click at [302, 497] on div "Collapse sections" at bounding box center [615, 494] width 801 height 26
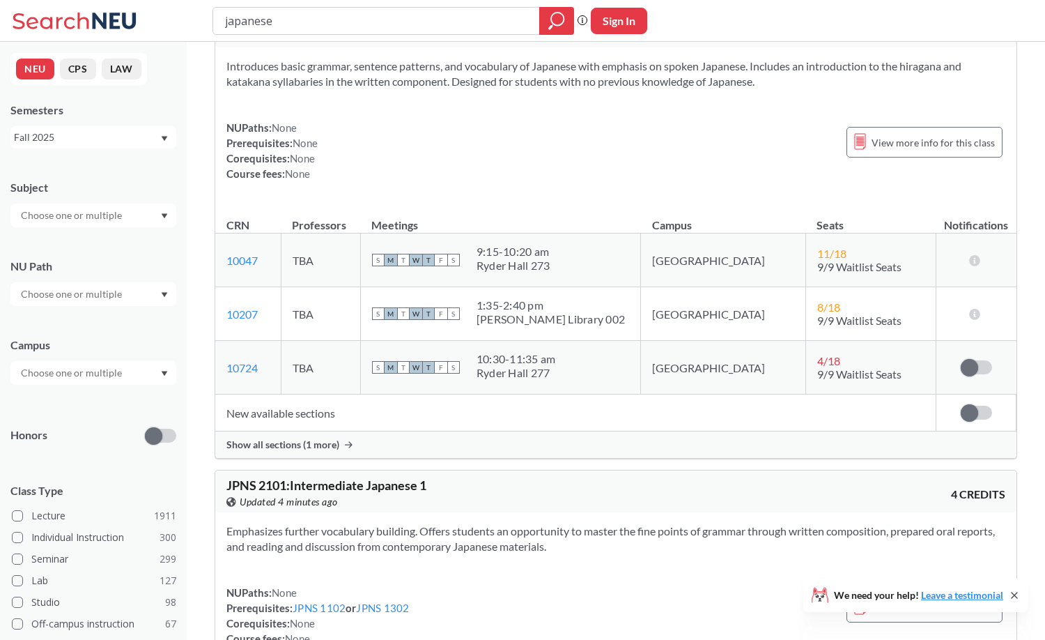
scroll to position [592, 0]
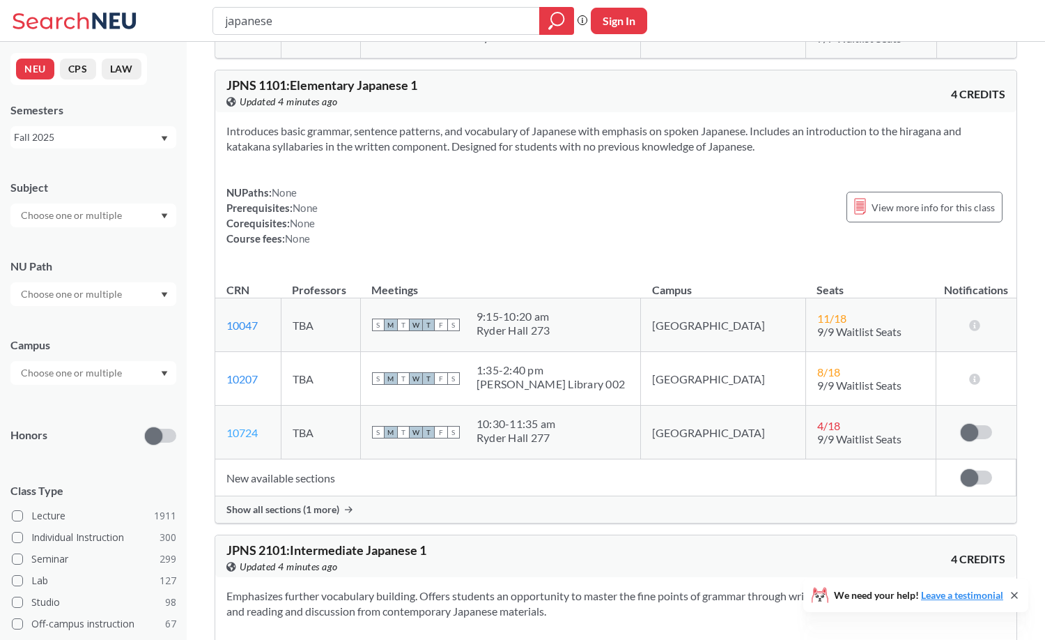
click at [247, 435] on link "10724" at bounding box center [241, 432] width 31 height 13
click at [981, 218] on div "View more info for this class" at bounding box center [925, 207] width 156 height 31
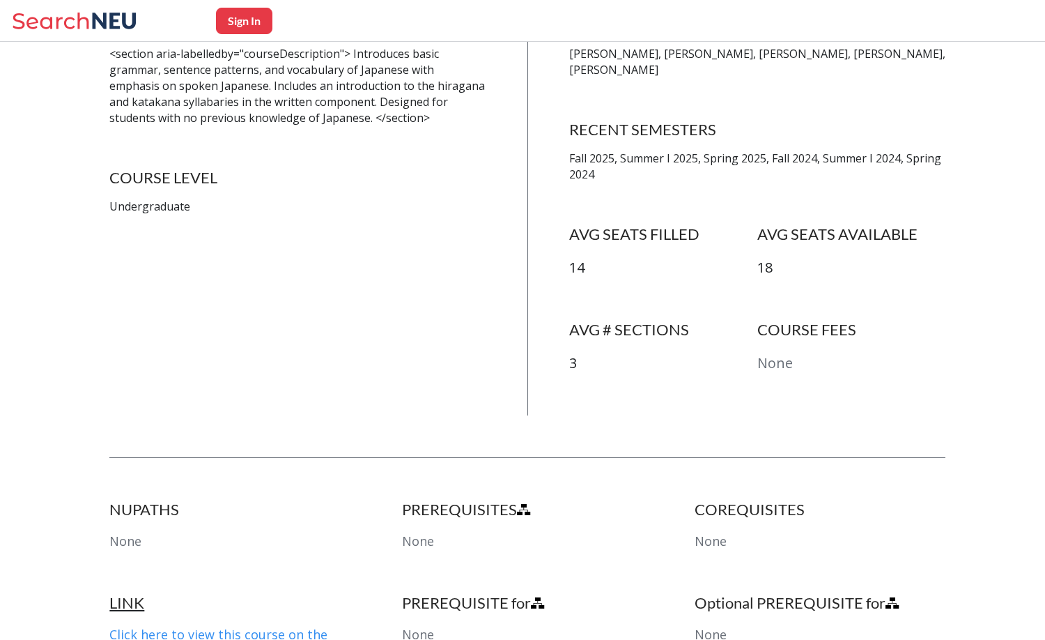
scroll to position [332, 0]
